Goal: Leave review/rating: Share an evaluation or opinion about a product, service, or content

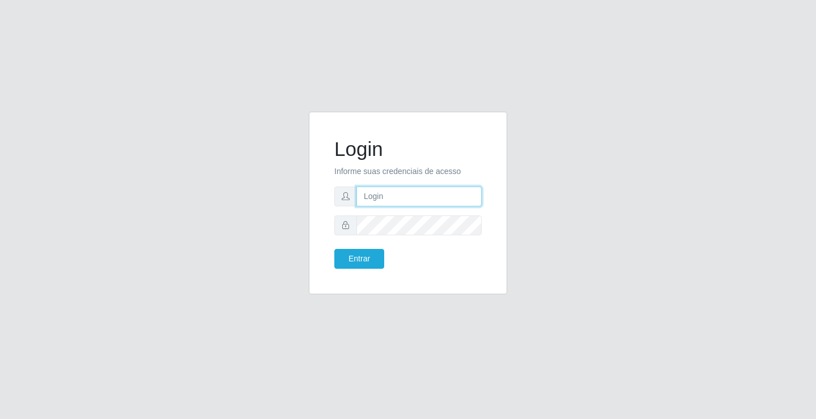
drag, startPoint x: 0, startPoint y: 0, endPoint x: 386, endPoint y: 197, distance: 433.0
click at [386, 197] on input "text" at bounding box center [418, 196] width 125 height 20
type input "ediane@ideal"
click at [334, 249] on button "Entrar" at bounding box center [359, 259] width 50 height 20
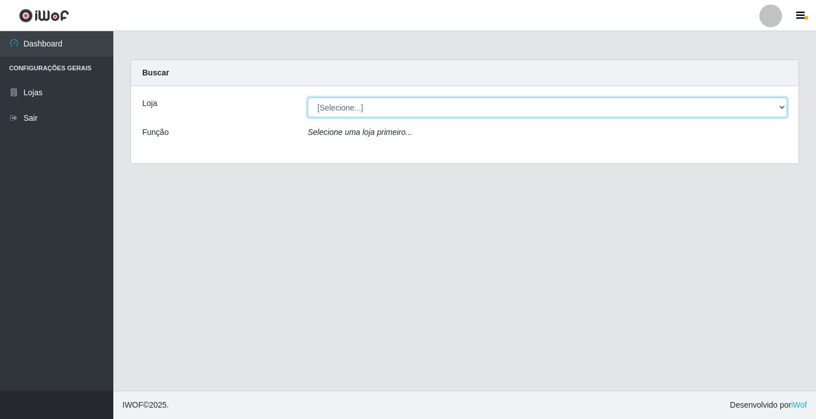
click at [343, 109] on select "[Selecione...] Ideal - Conceição" at bounding box center [547, 107] width 479 height 20
select select "231"
click at [308, 97] on select "[Selecione...] Ideal - Conceição" at bounding box center [547, 107] width 479 height 20
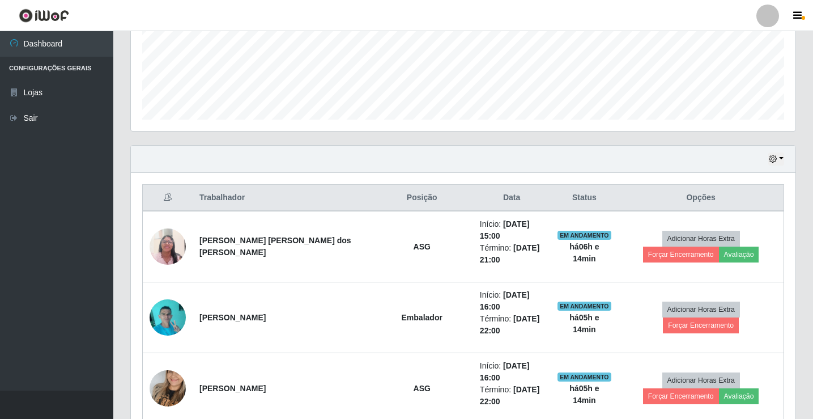
scroll to position [368, 0]
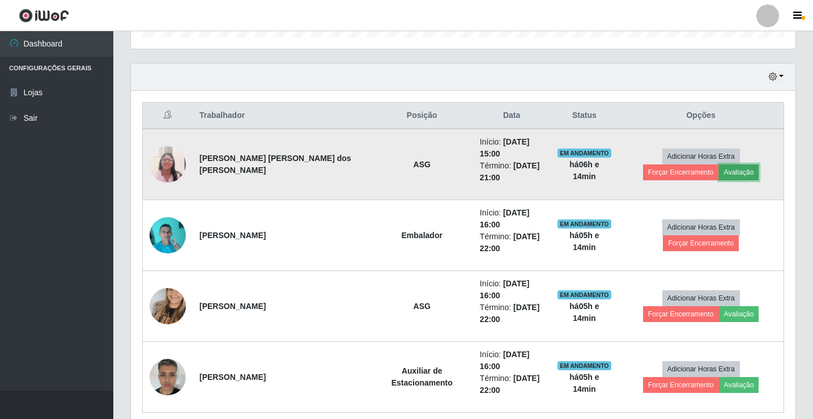
click at [719, 167] on button "Avaliação" at bounding box center [739, 172] width 40 height 16
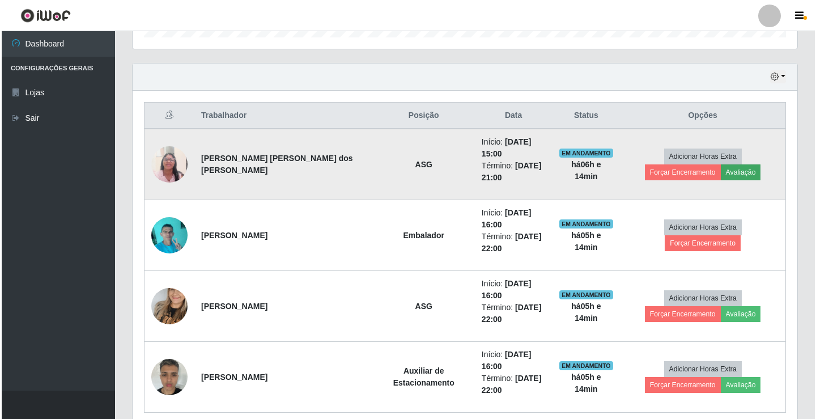
scroll to position [235, 659]
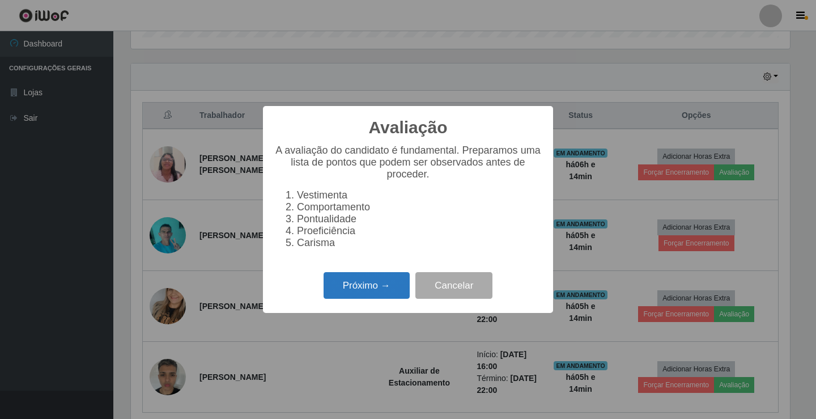
click at [357, 291] on button "Próximo →" at bounding box center [366, 285] width 86 height 27
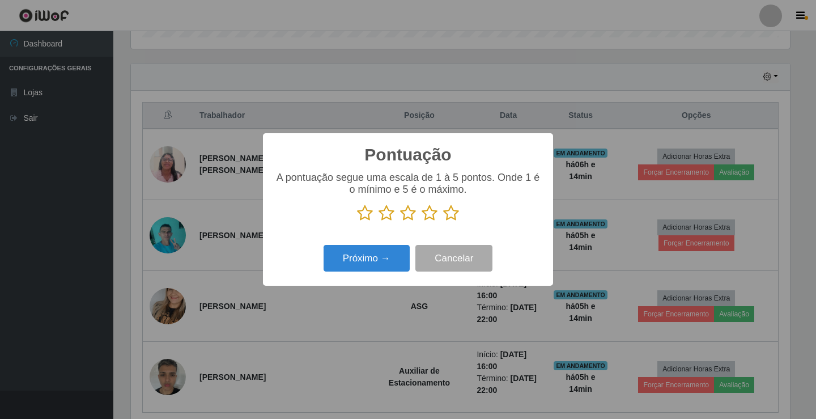
scroll to position [566289, 565865]
click at [450, 214] on icon at bounding box center [451, 213] width 16 height 17
click at [443, 222] on input "radio" at bounding box center [443, 222] width 0 height 0
click at [378, 263] on button "Próximo →" at bounding box center [366, 258] width 86 height 27
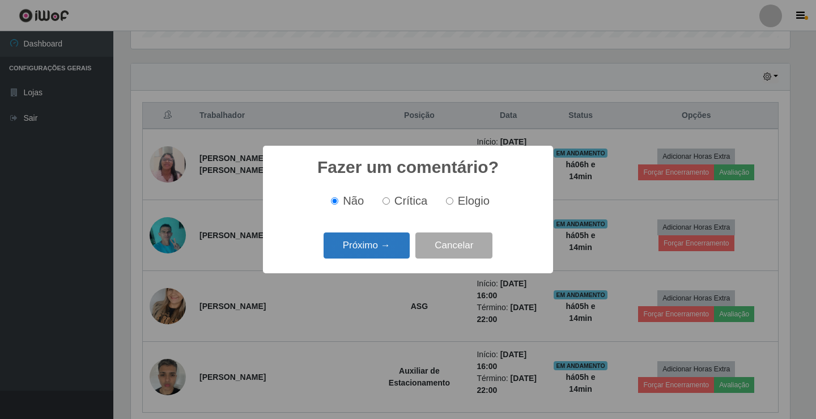
click at [376, 240] on button "Próximo →" at bounding box center [366, 245] width 86 height 27
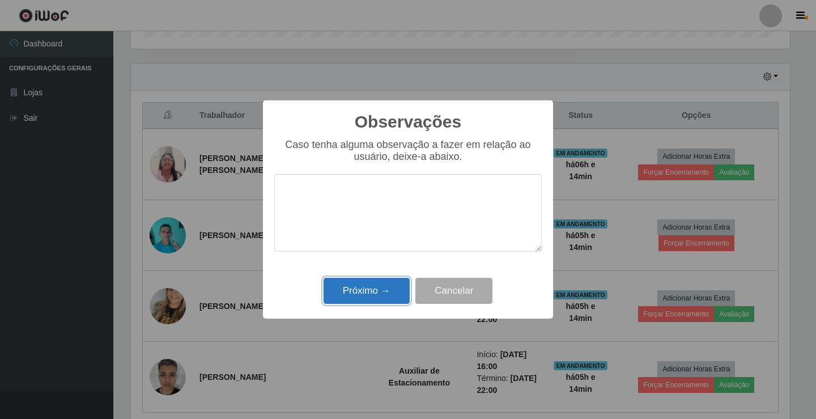
click at [385, 279] on button "Próximo →" at bounding box center [366, 291] width 86 height 27
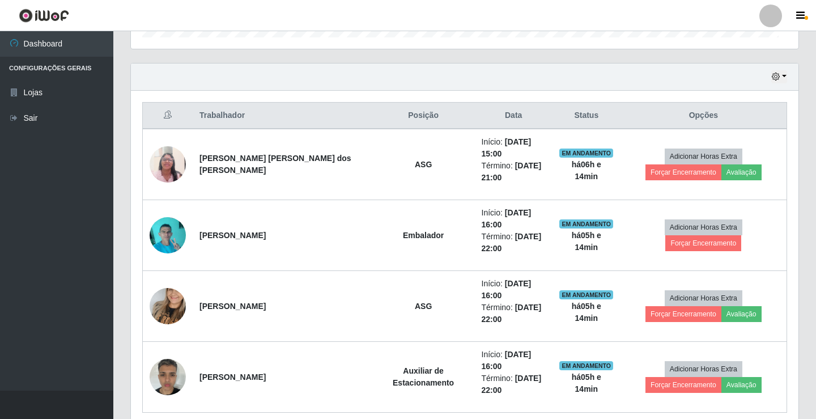
scroll to position [235, 665]
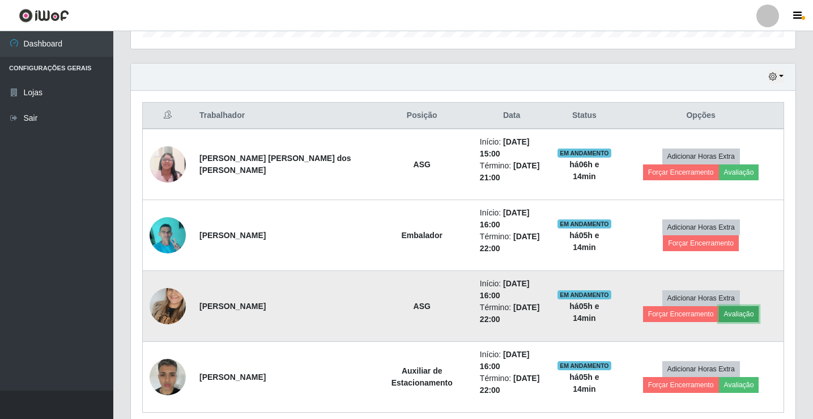
click at [719, 306] on button "Avaliação" at bounding box center [739, 314] width 40 height 16
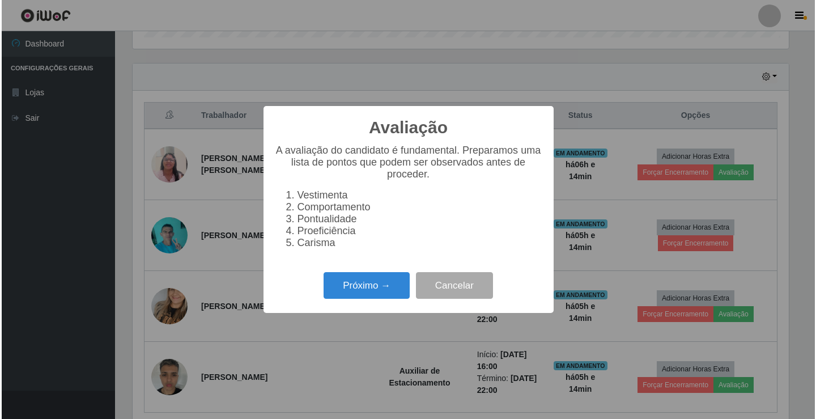
scroll to position [235, 659]
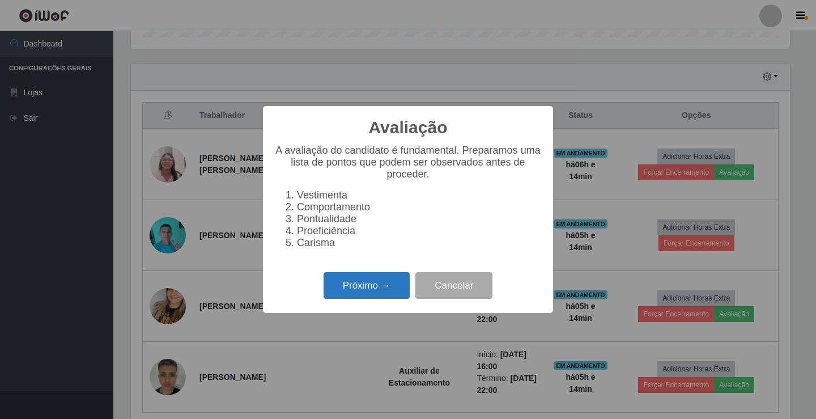
click at [372, 287] on button "Próximo →" at bounding box center [366, 285] width 86 height 27
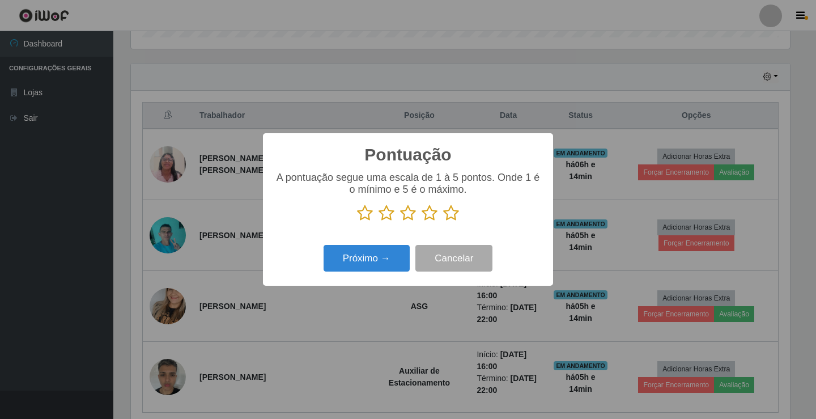
click at [452, 214] on icon at bounding box center [451, 213] width 16 height 17
click at [443, 222] on input "radio" at bounding box center [443, 222] width 0 height 0
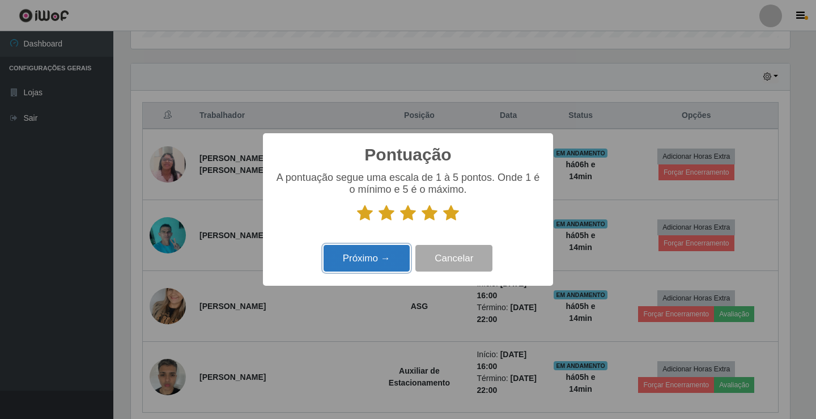
click at [375, 265] on button "Próximo →" at bounding box center [366, 258] width 86 height 27
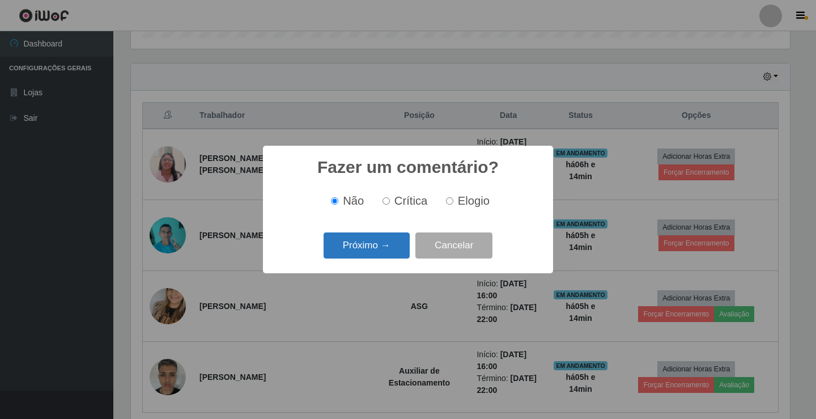
click at [370, 257] on button "Próximo →" at bounding box center [366, 245] width 86 height 27
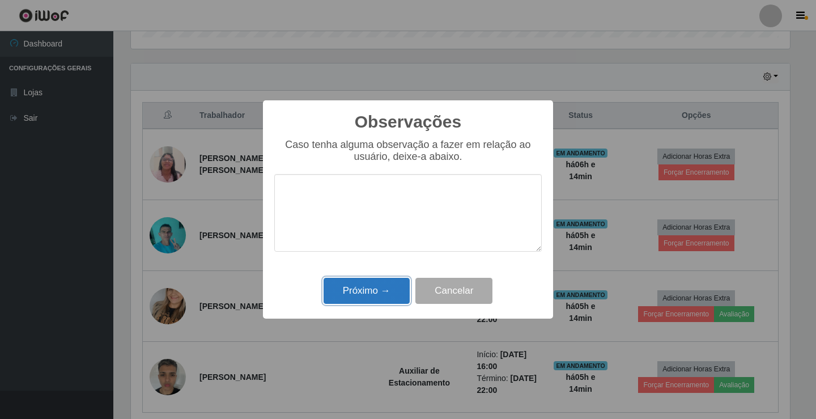
click at [368, 294] on button "Próximo →" at bounding box center [366, 291] width 86 height 27
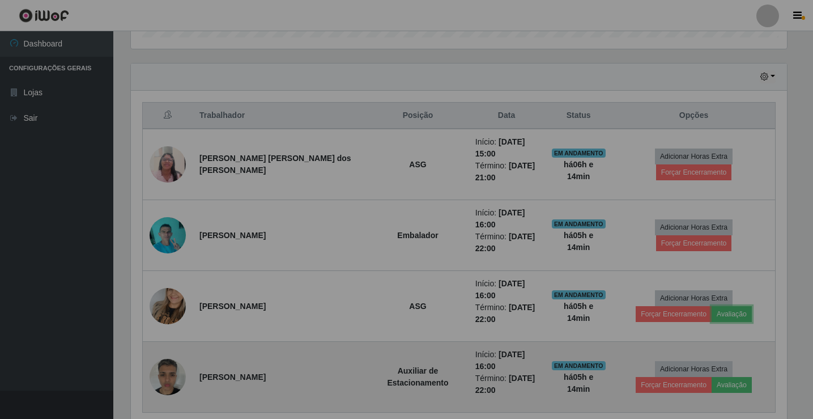
scroll to position [235, 665]
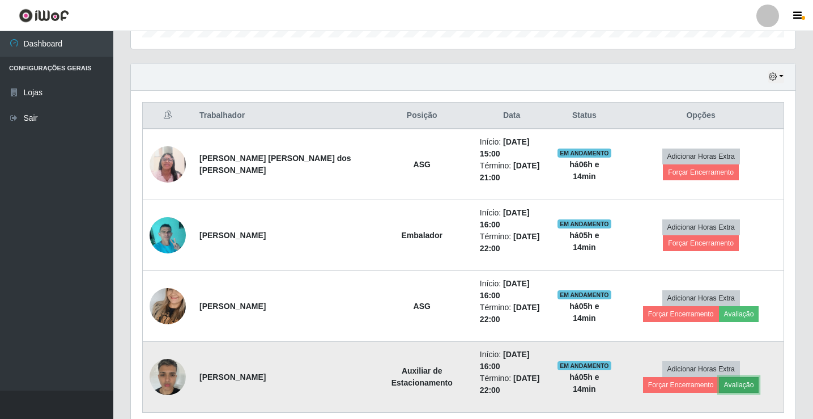
click at [719, 377] on button "Avaliação" at bounding box center [739, 385] width 40 height 16
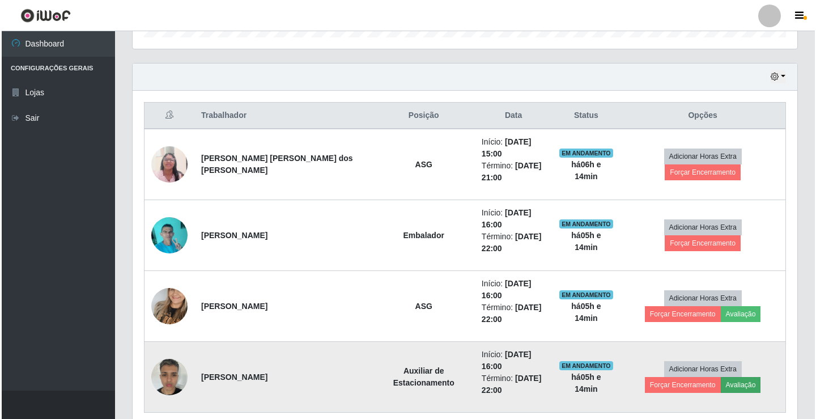
scroll to position [235, 659]
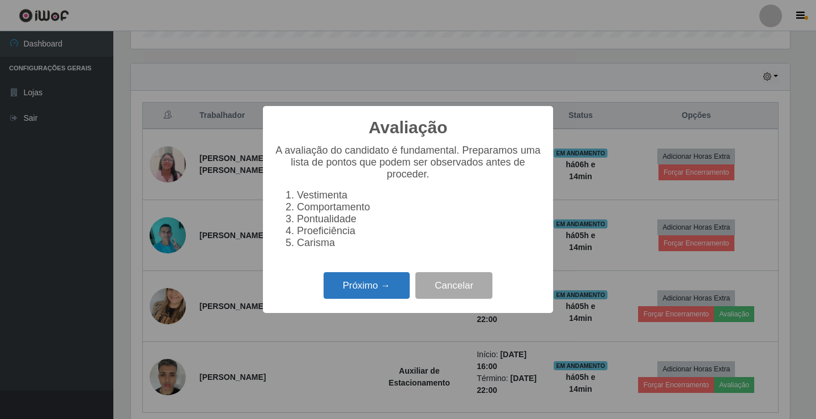
click at [374, 299] on button "Próximo →" at bounding box center [366, 285] width 86 height 27
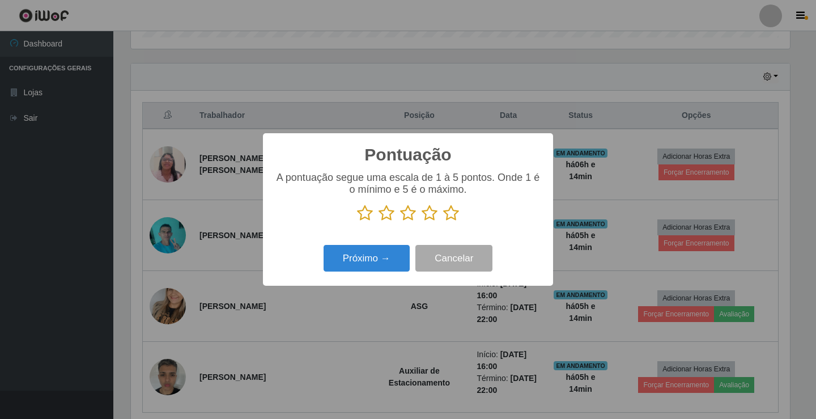
scroll to position [566289, 565865]
click at [447, 214] on icon at bounding box center [451, 213] width 16 height 17
click at [443, 222] on input "radio" at bounding box center [443, 222] width 0 height 0
click at [369, 252] on button "Próximo →" at bounding box center [366, 258] width 86 height 27
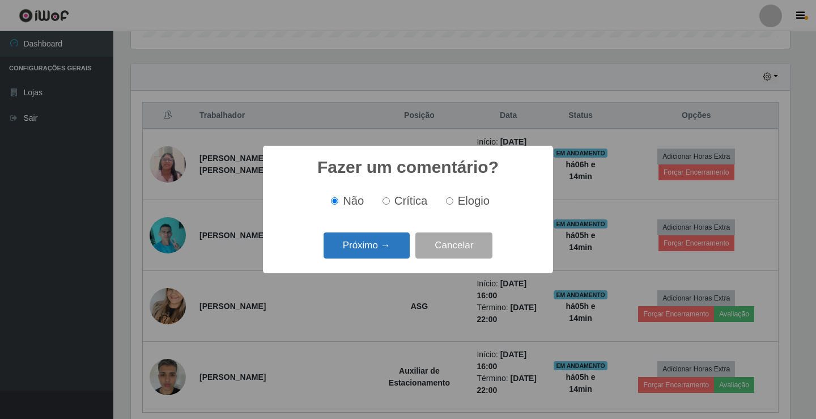
click at [361, 248] on button "Próximo →" at bounding box center [366, 245] width 86 height 27
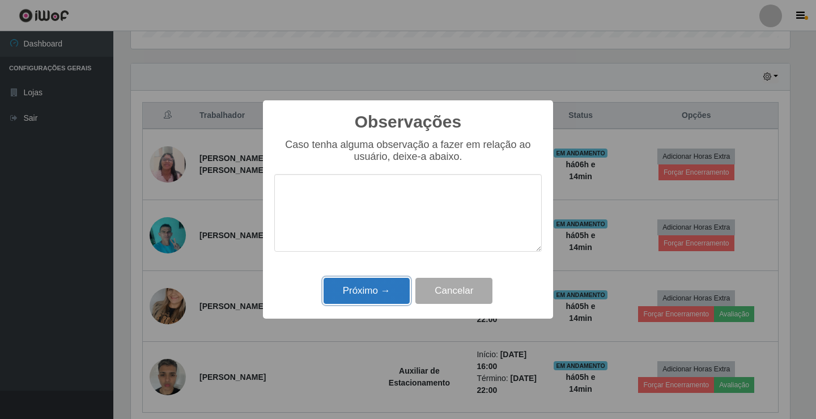
click at [366, 295] on button "Próximo →" at bounding box center [366, 291] width 86 height 27
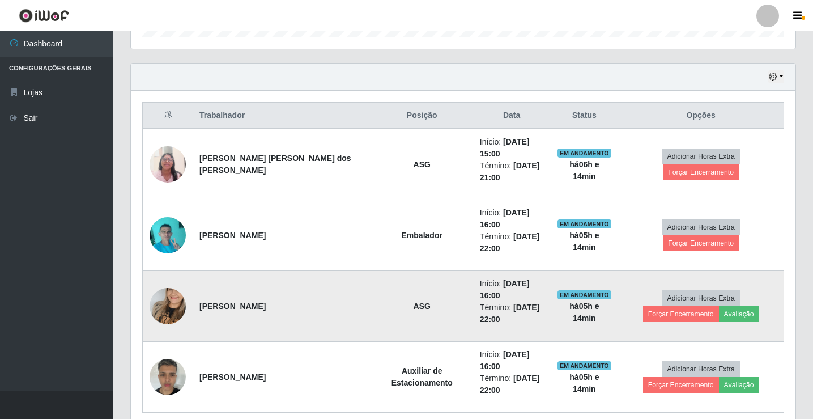
scroll to position [334, 0]
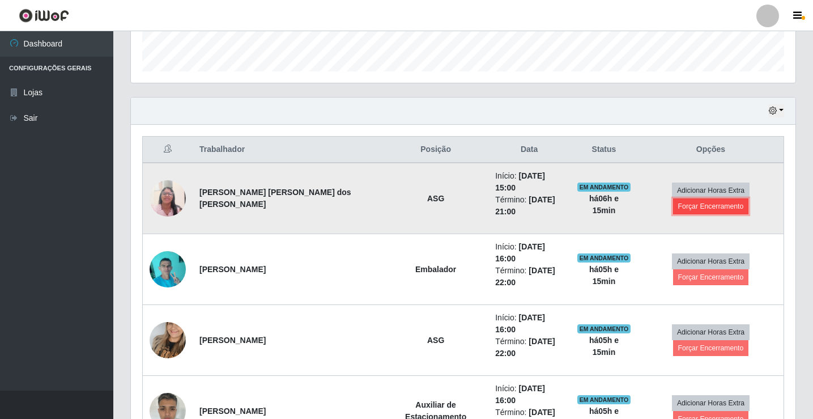
click at [749, 198] on button "Forçar Encerramento" at bounding box center [711, 206] width 76 height 16
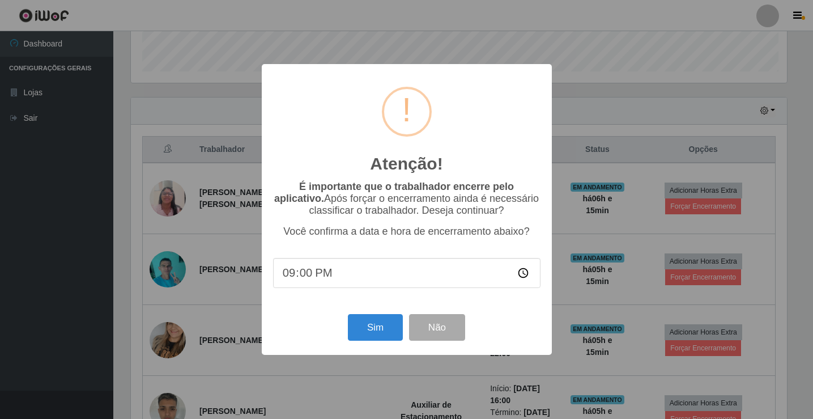
scroll to position [235, 659]
click at [376, 328] on button "Sim" at bounding box center [376, 327] width 55 height 27
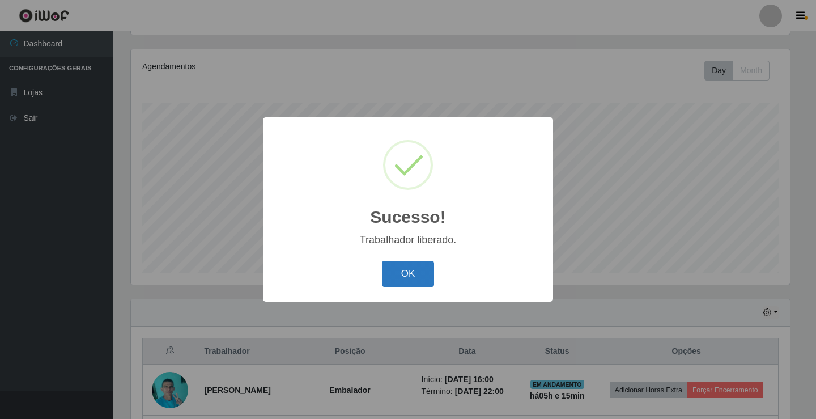
click at [426, 277] on button "OK" at bounding box center [408, 274] width 53 height 27
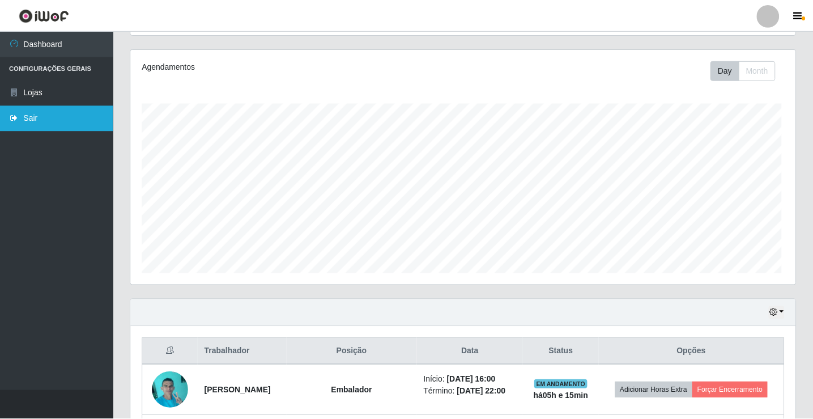
scroll to position [235, 665]
click at [44, 118] on link "Sair" at bounding box center [56, 117] width 113 height 25
